Goal: Find specific page/section: Find specific page/section

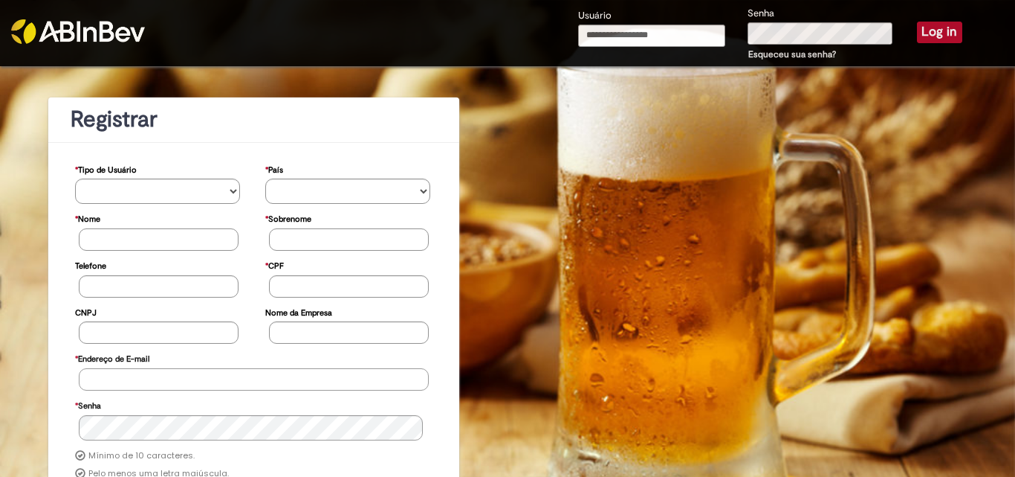
type input "**********"
click at [938, 32] on button "Log in" at bounding box center [939, 32] width 45 height 21
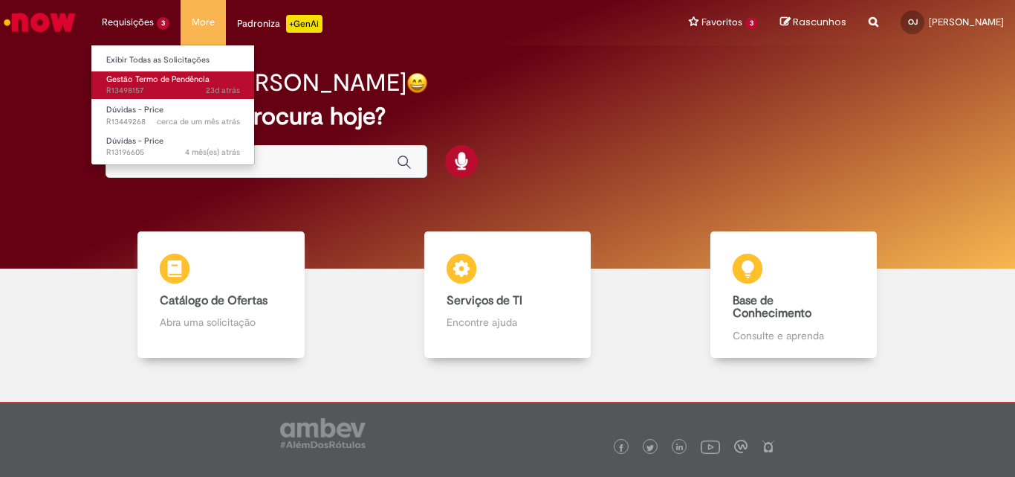
click at [138, 74] on span "Gestão Termo de Pendência" at bounding box center [157, 79] width 103 height 11
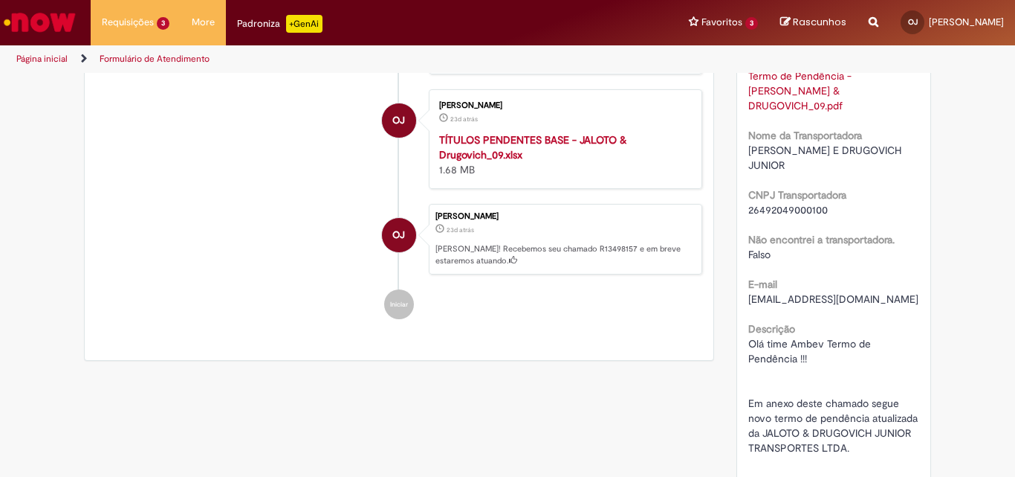
scroll to position [457, 0]
